Goal: Information Seeking & Learning: Learn about a topic

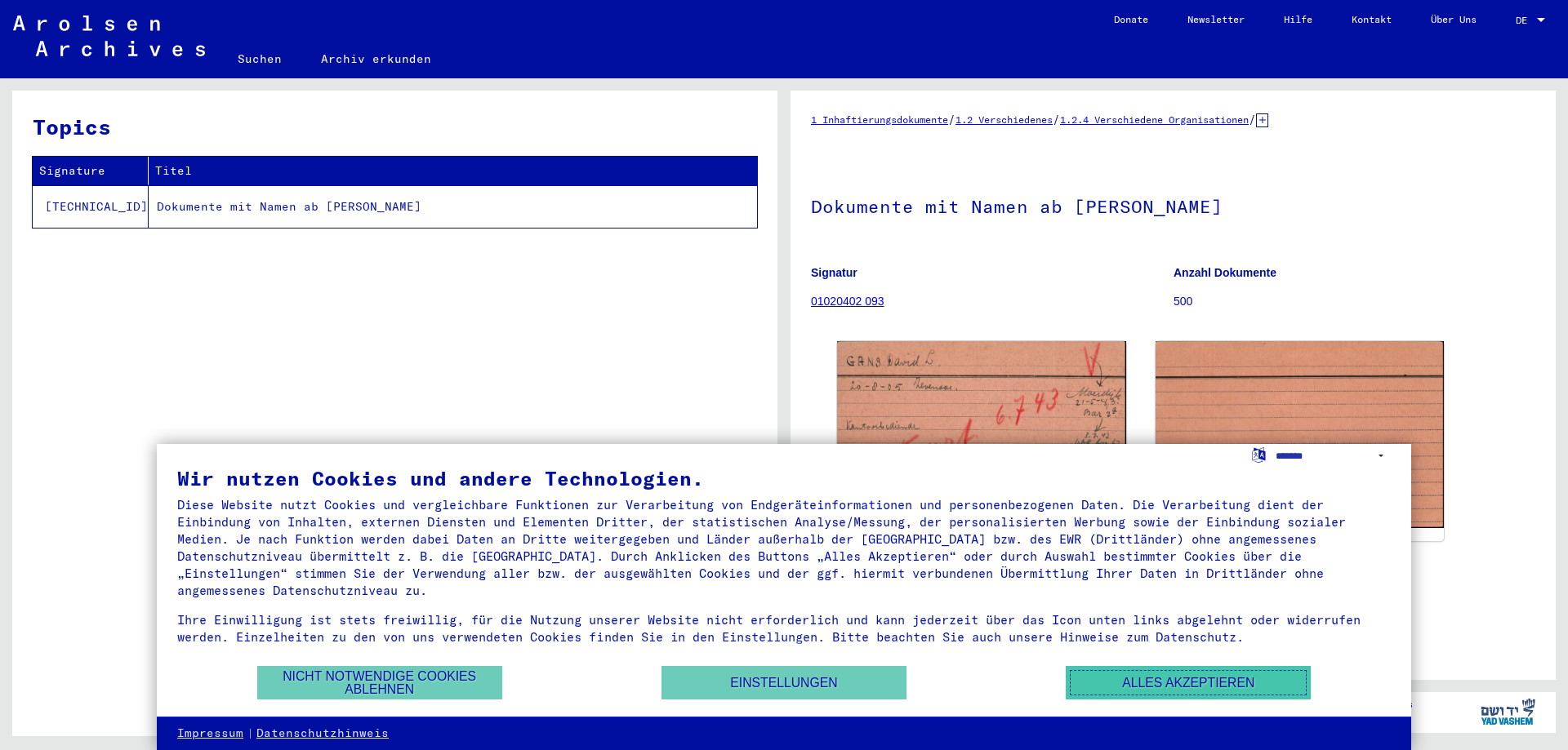
click at [1187, 680] on button "Alles akzeptieren" at bounding box center [1188, 683] width 245 height 34
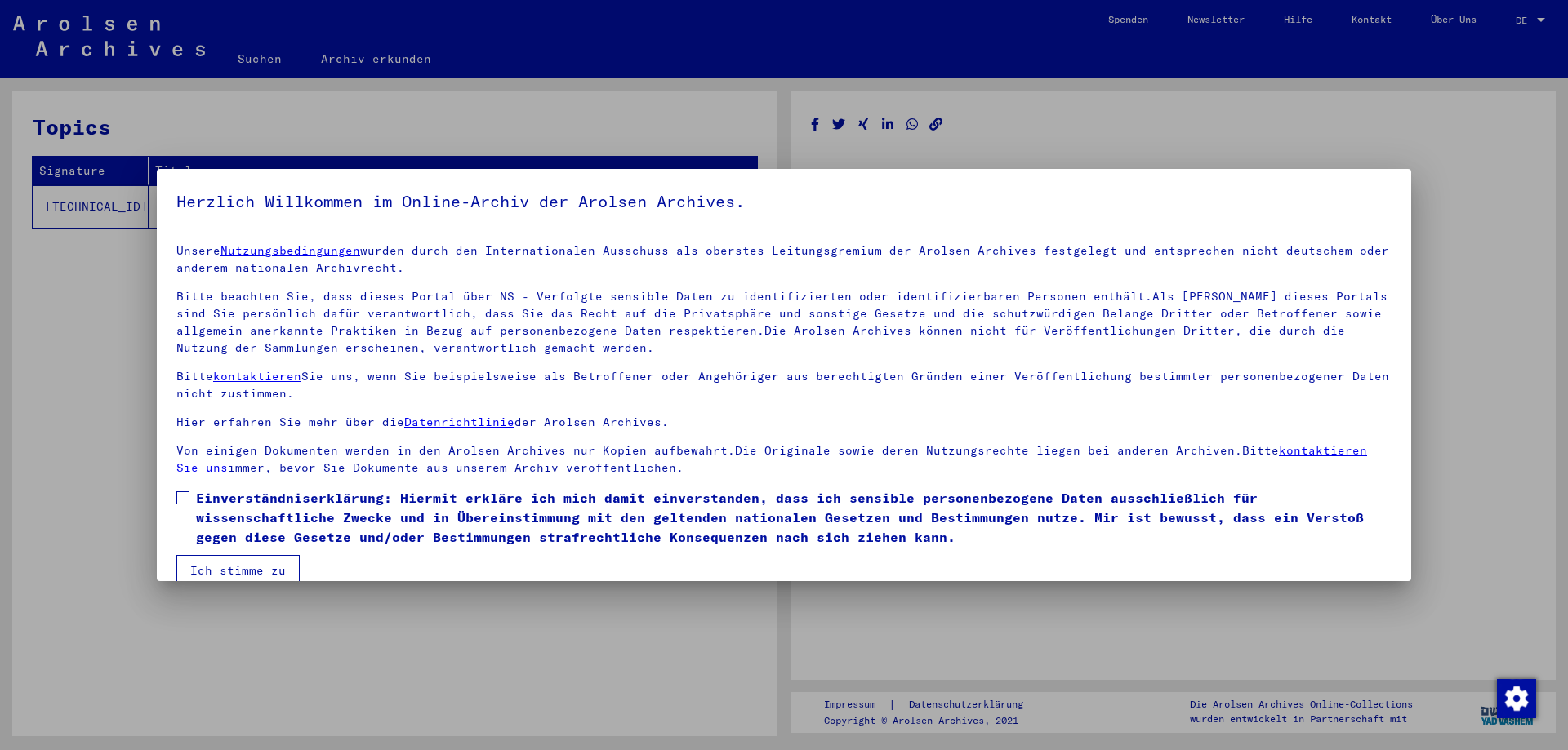
click at [1540, 23] on div at bounding box center [784, 375] width 1568 height 750
click at [1536, 17] on div at bounding box center [784, 375] width 1568 height 750
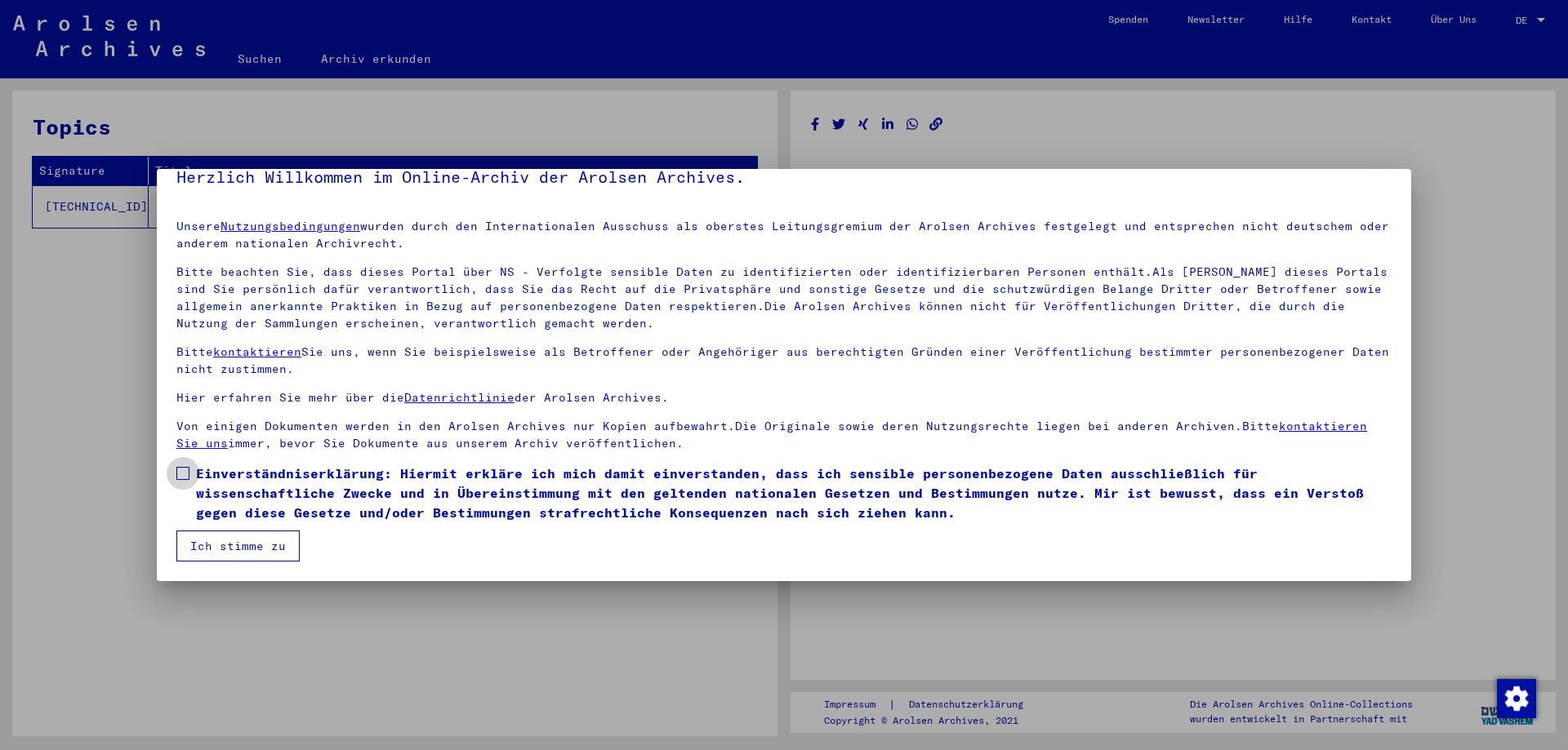
click at [184, 471] on span at bounding box center [183, 473] width 13 height 13
click at [281, 544] on button "Ich stimme zu" at bounding box center [238, 547] width 123 height 31
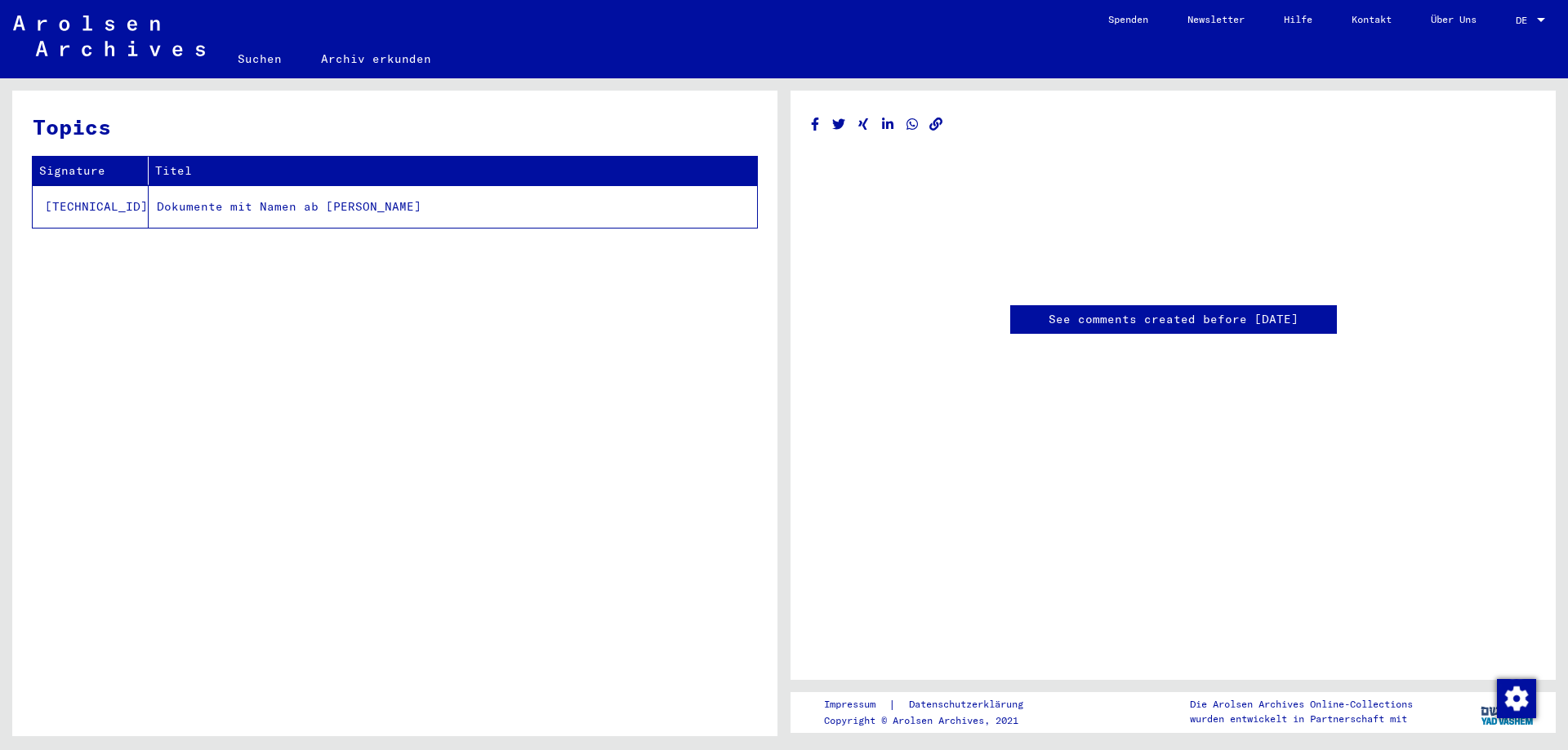
click at [1531, 16] on span "DE" at bounding box center [1525, 20] width 18 height 11
click at [1505, 30] on span "English" at bounding box center [1499, 29] width 40 height 12
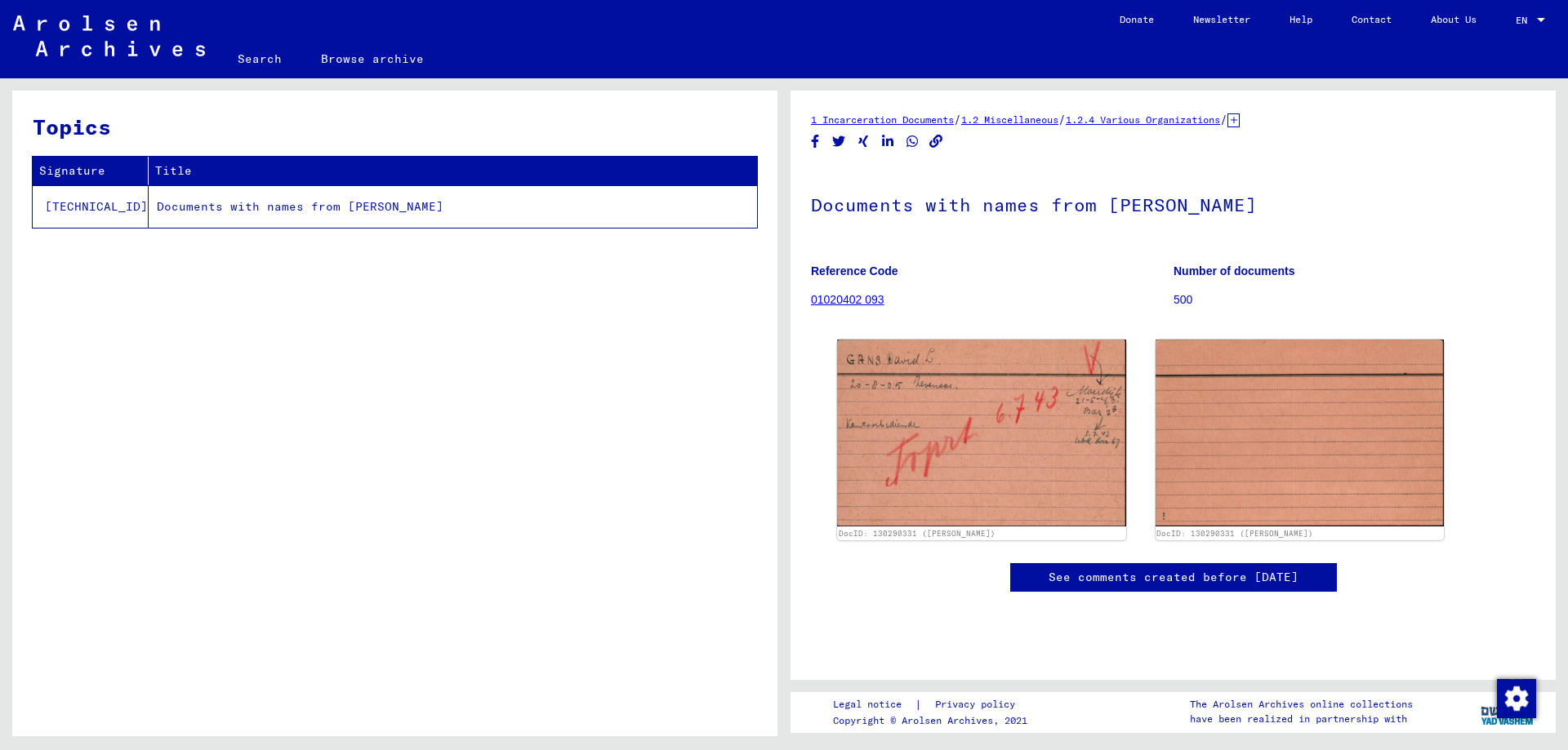
scroll to position [481, 0]
click at [871, 710] on link "Legal notice" at bounding box center [874, 705] width 82 height 17
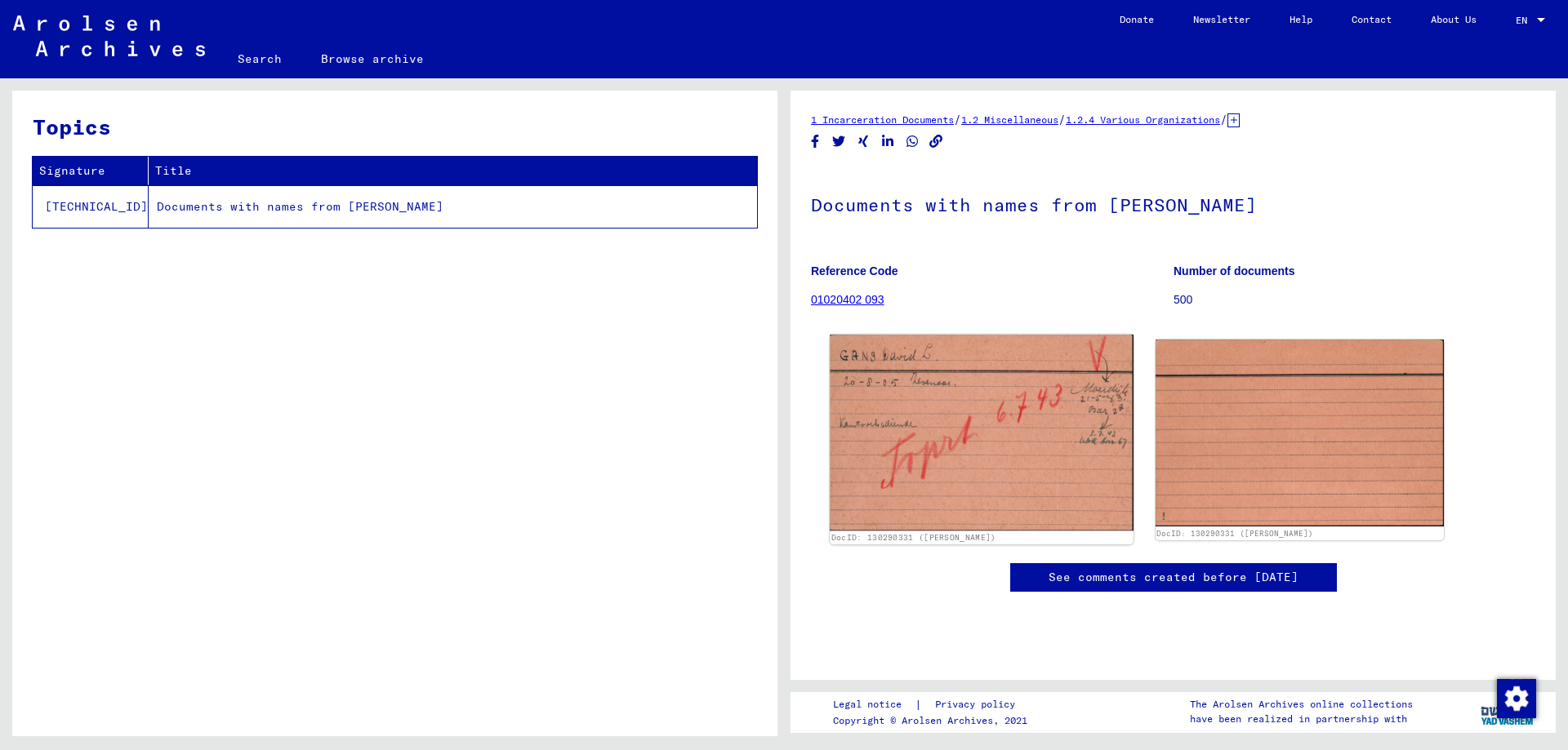
drag, startPoint x: 815, startPoint y: 380, endPoint x: 991, endPoint y: 405, distance: 177.8
click at [991, 405] on img at bounding box center [981, 432] width 303 height 196
